Goal: Information Seeking & Learning: Compare options

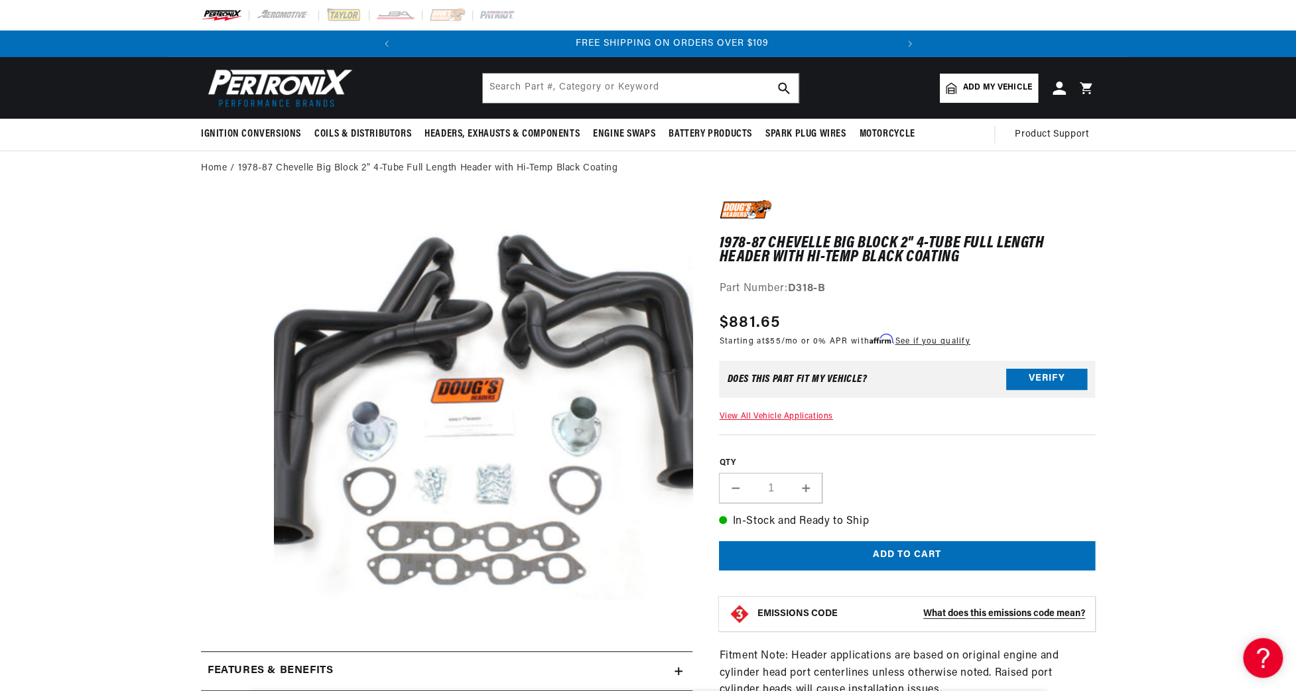
scroll to position [0, 495]
